Goal: Navigation & Orientation: Understand site structure

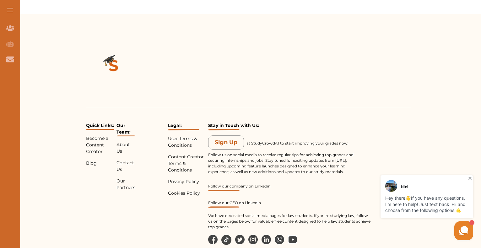
scroll to position [601, 0]
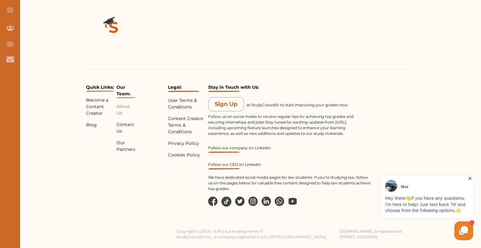
click at [123, 107] on p "About Us" at bounding box center [126, 109] width 19 height 13
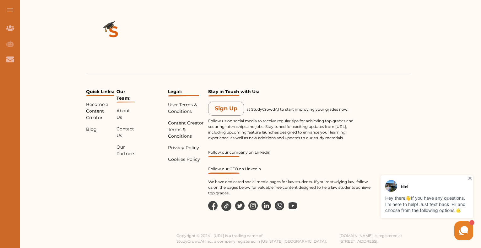
scroll to position [1344, 0]
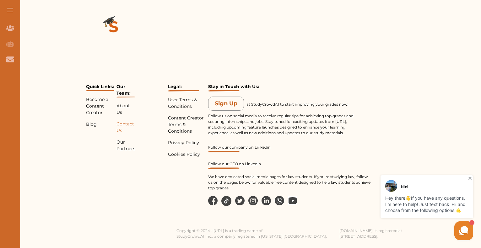
click at [125, 134] on p "Contact Us" at bounding box center [126, 127] width 19 height 13
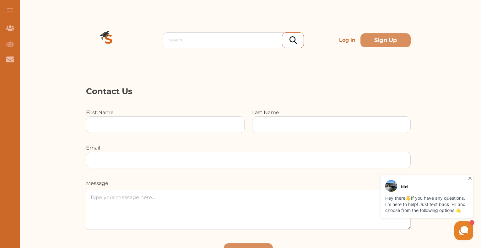
click at [156, 90] on p "Contact Us" at bounding box center [248, 91] width 325 height 12
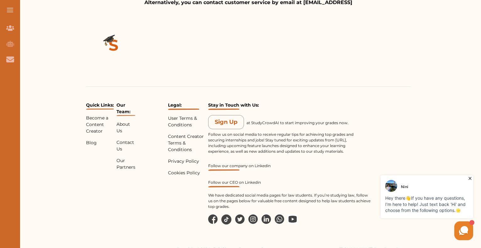
scroll to position [289, 0]
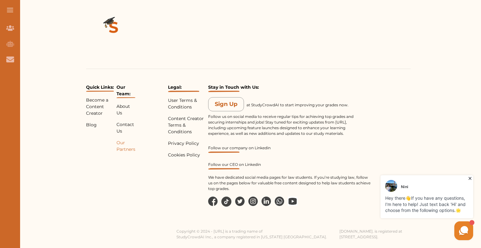
click at [126, 147] on p "Our Partners" at bounding box center [126, 146] width 19 height 13
click at [129, 113] on p "About Us" at bounding box center [126, 109] width 19 height 13
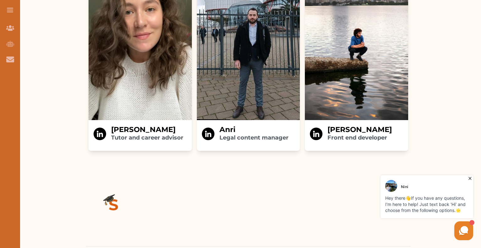
scroll to position [1167, 0]
